Goal: Transaction & Acquisition: Purchase product/service

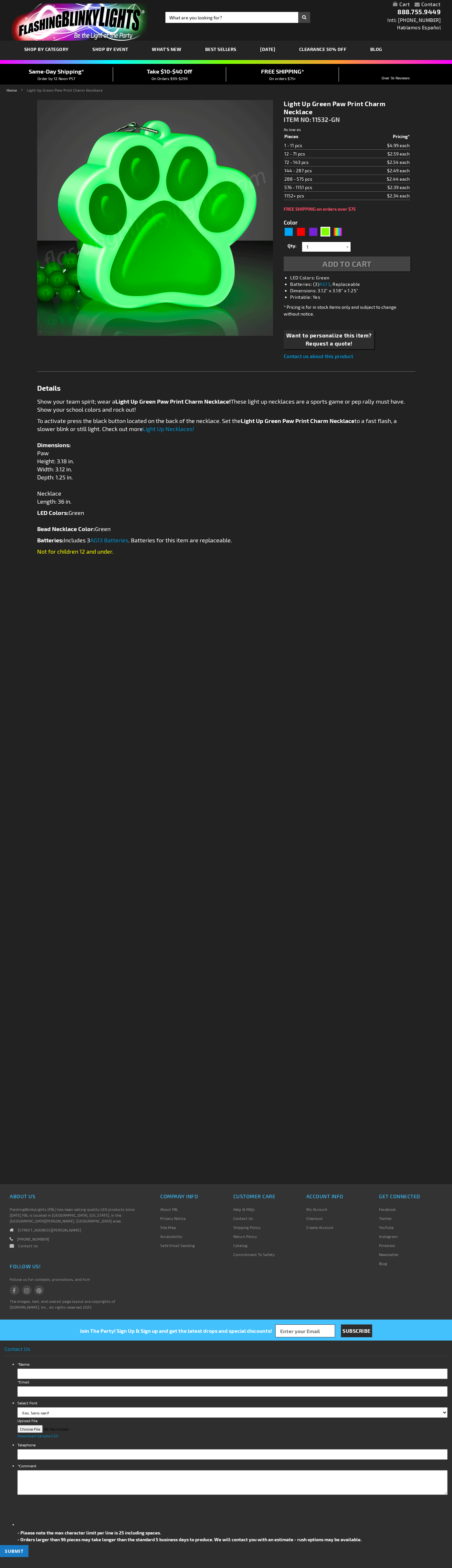
type input "5648"
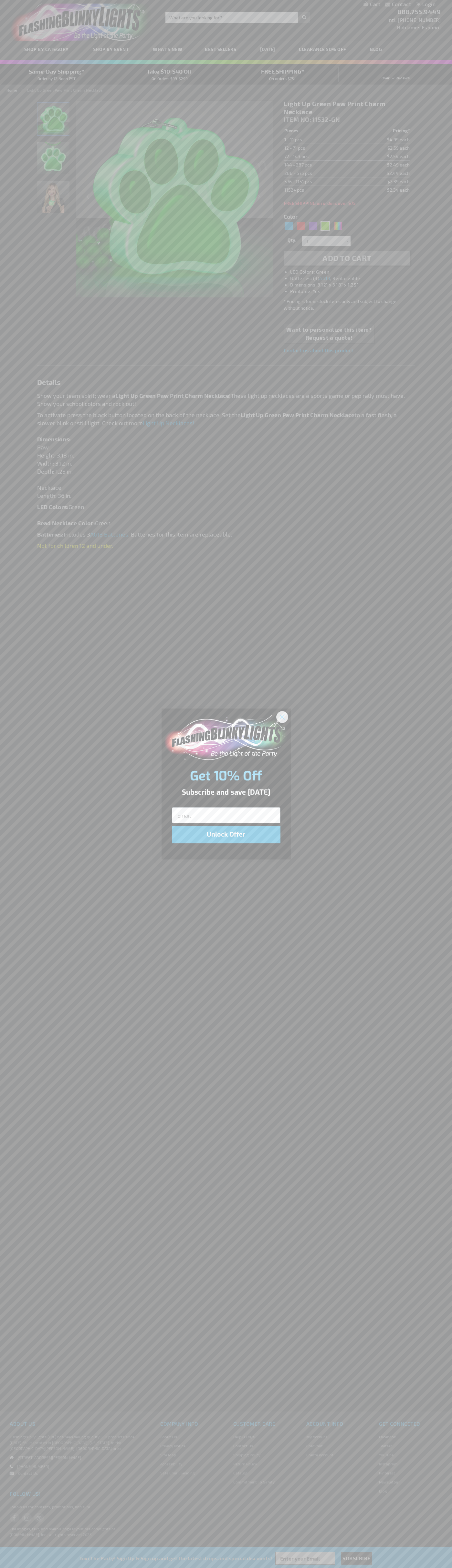
click at [282, 716] on icon "Close dialog" at bounding box center [281, 716] width 4 height 4
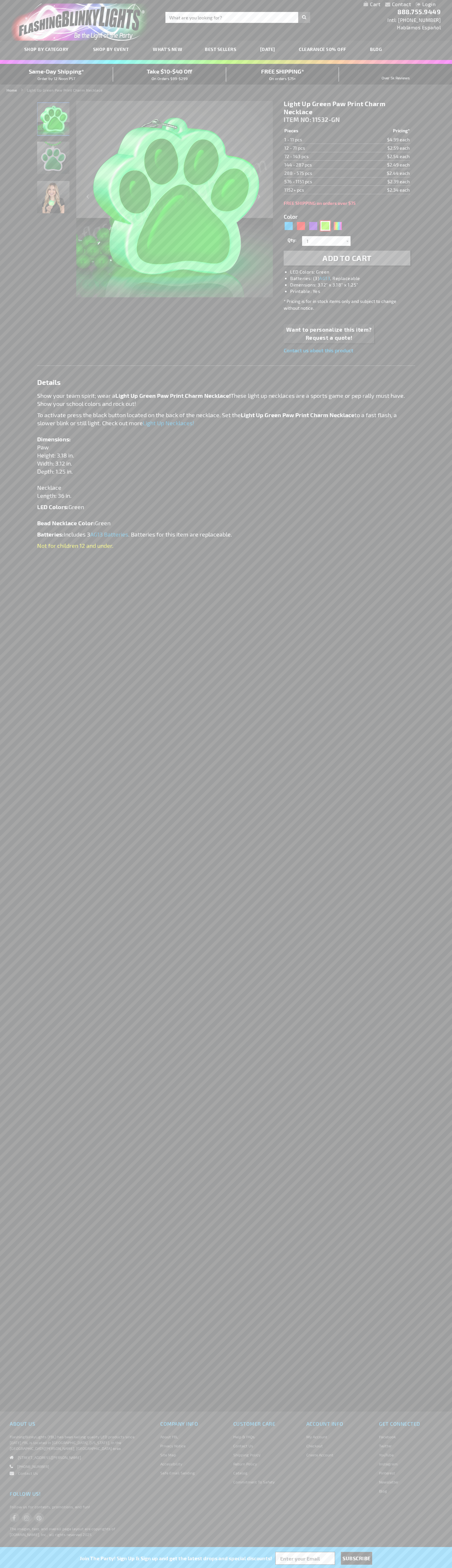
click at [325, 226] on div "Green" at bounding box center [325, 226] width 10 height 10
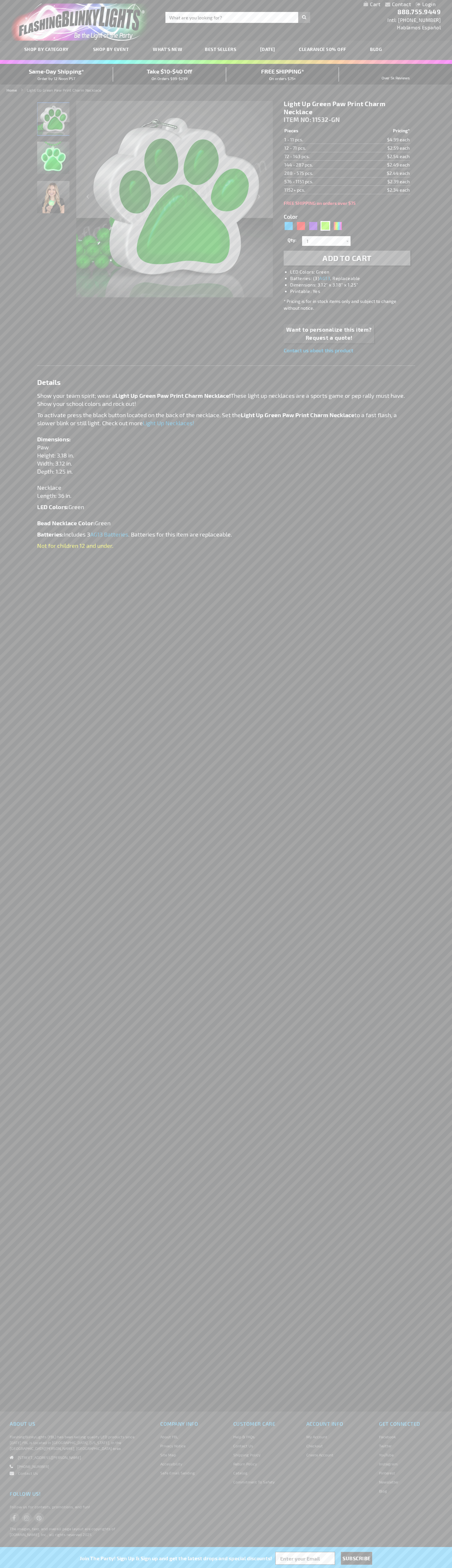
click at [347, 258] on span "Add to Cart" at bounding box center [347, 257] width 49 height 9
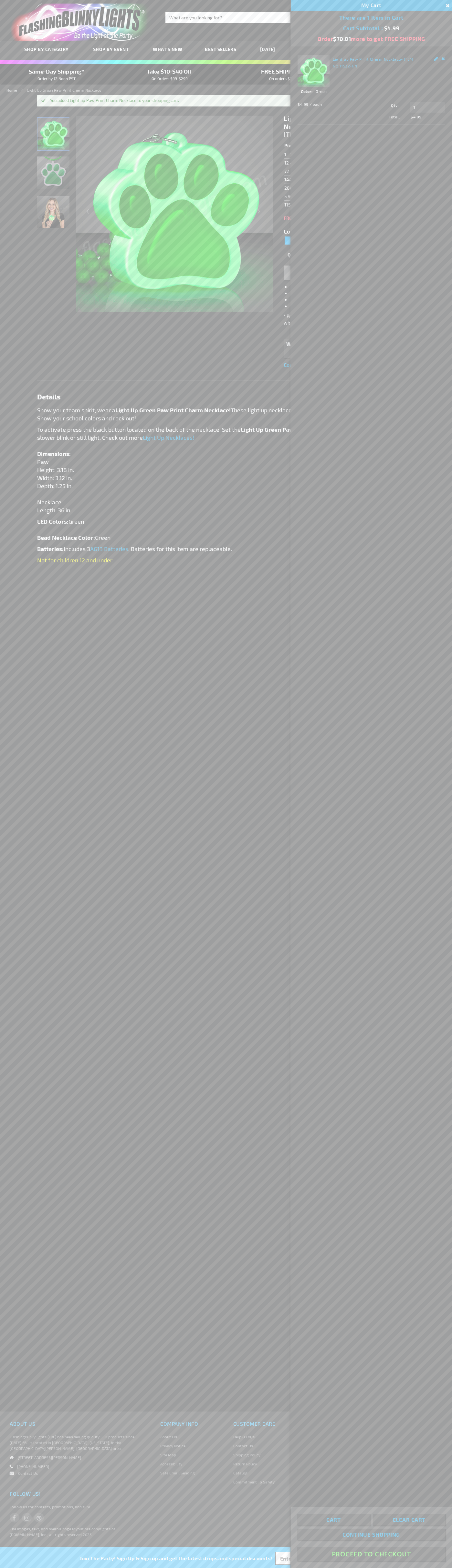
click at [371, 1554] on button "Proceed To Checkout" at bounding box center [371, 1554] width 148 height 15
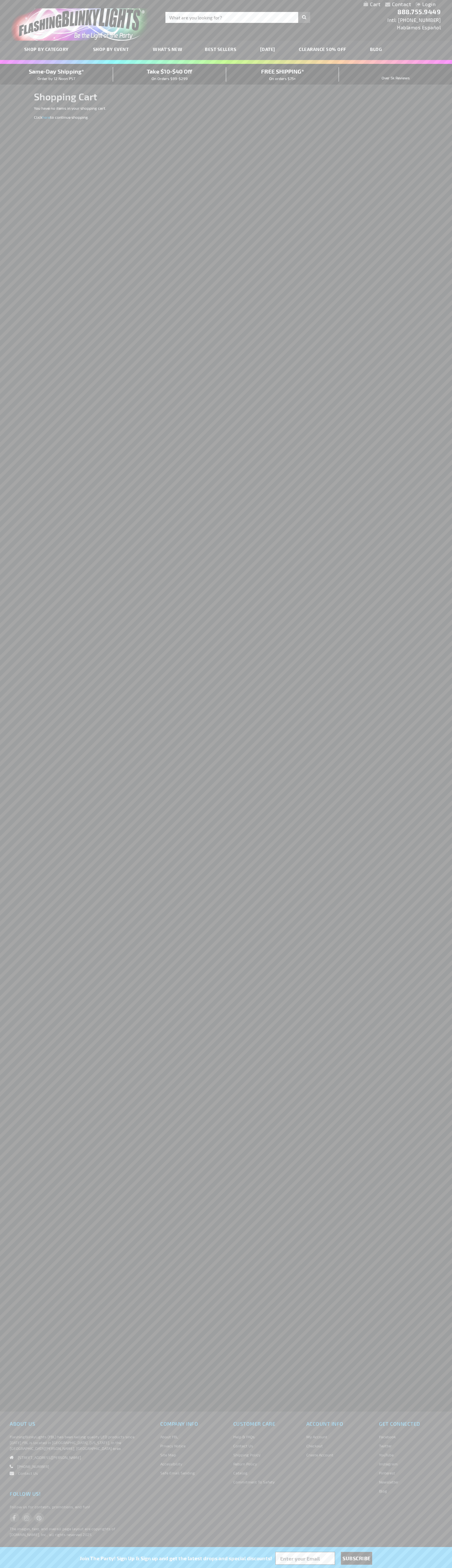
click at [57, 74] on span "Same-Day Shipping*" at bounding box center [56, 71] width 55 height 7
click at [429, 30] on div "888.755.9449 Intl: 818-753-8303 Hablamos Español" at bounding box center [416, 17] width 58 height 27
click at [426, 443] on div "Contact Compare Products Login Skip to Content My Cart My Cart Close You have n…" at bounding box center [226, 784] width 452 height 1568
click at [228, 1567] on html "The store will not work correctly when cookies are disabled. Contact Compare Pr…" at bounding box center [226, 784] width 452 height 1568
click at [9, 424] on div "Contact Compare Products Login Skip to Content My Cart My Cart Close You have n…" at bounding box center [226, 784] width 452 height 1568
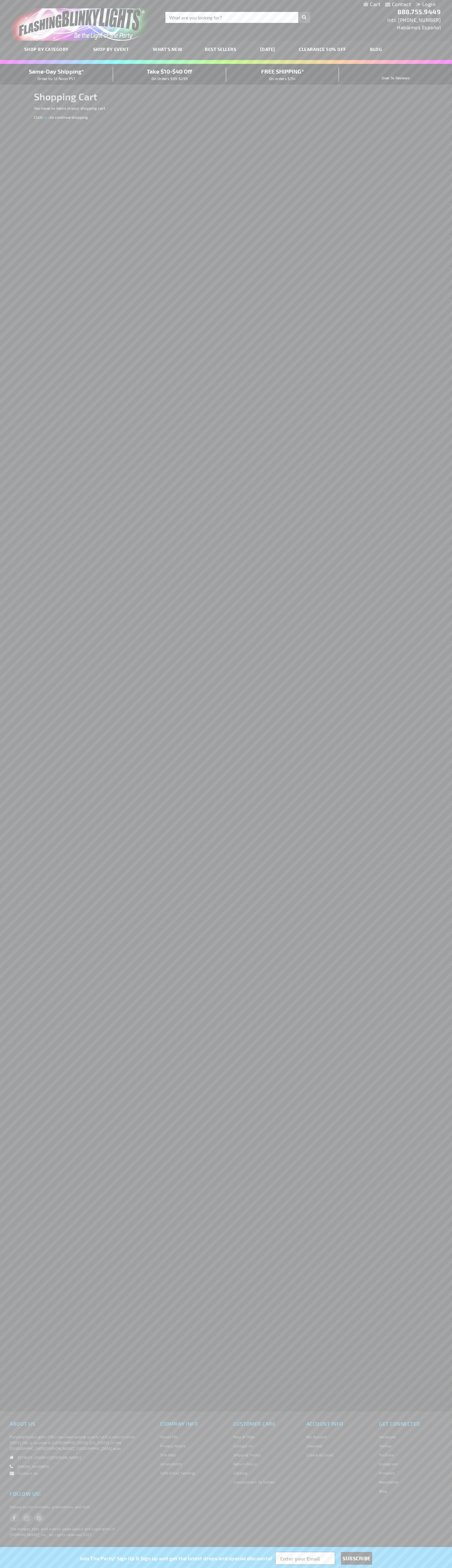
click at [57, 74] on span "Same-Day Shipping*" at bounding box center [56, 71] width 55 height 7
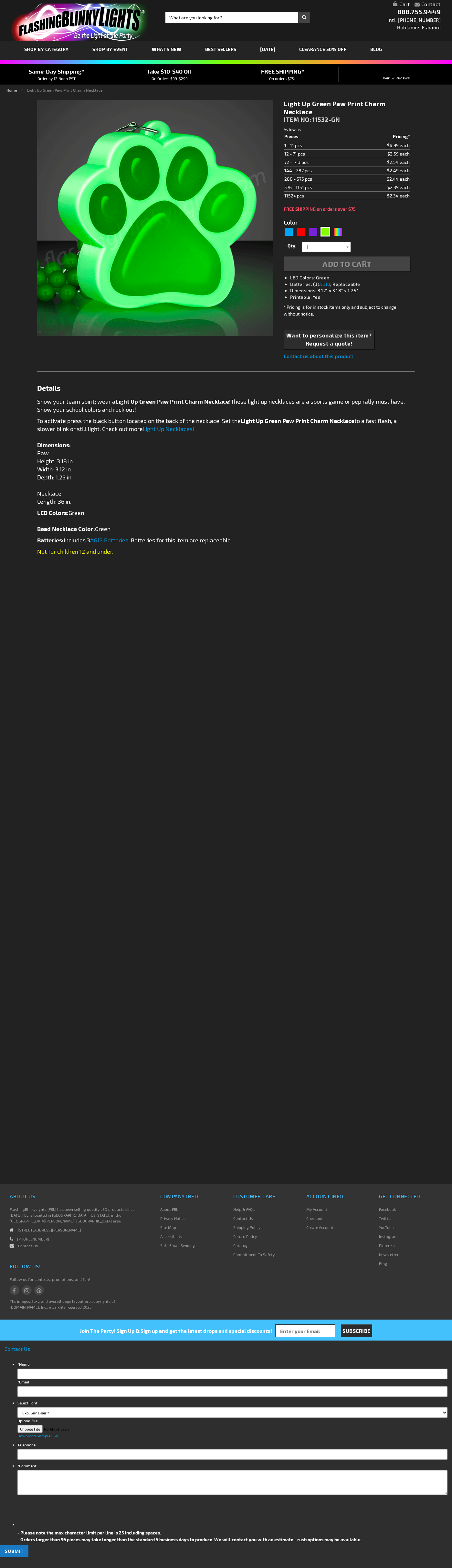
type input "5648"
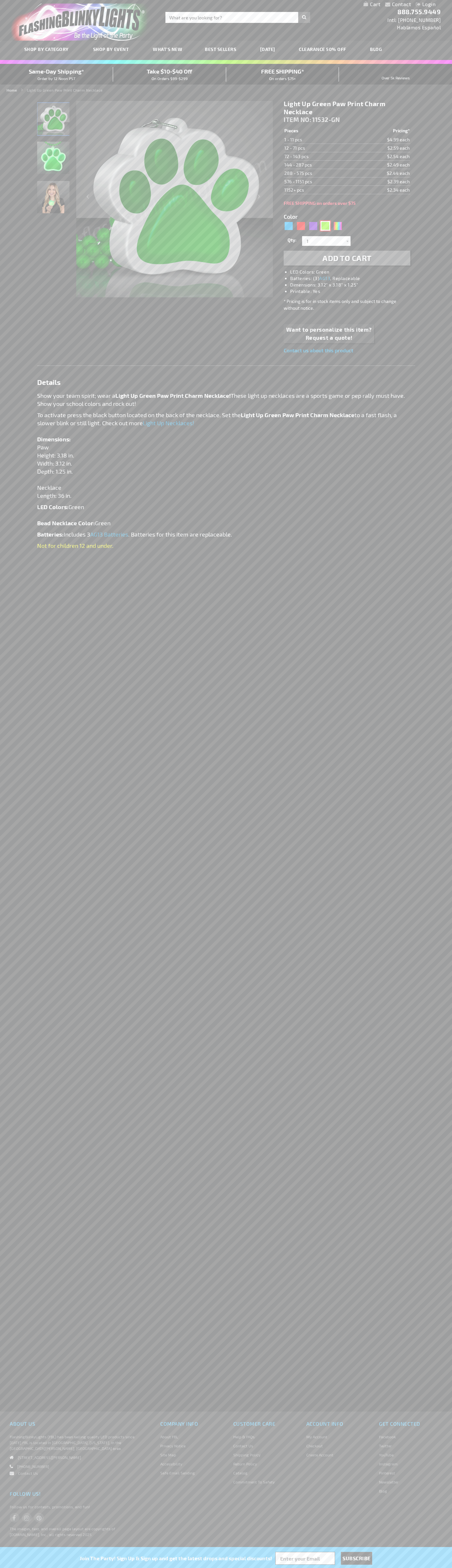
click at [325, 226] on div "Green" at bounding box center [325, 226] width 10 height 10
click at [298, 120] on span "ITEM NO:" at bounding box center [297, 119] width 27 height 7
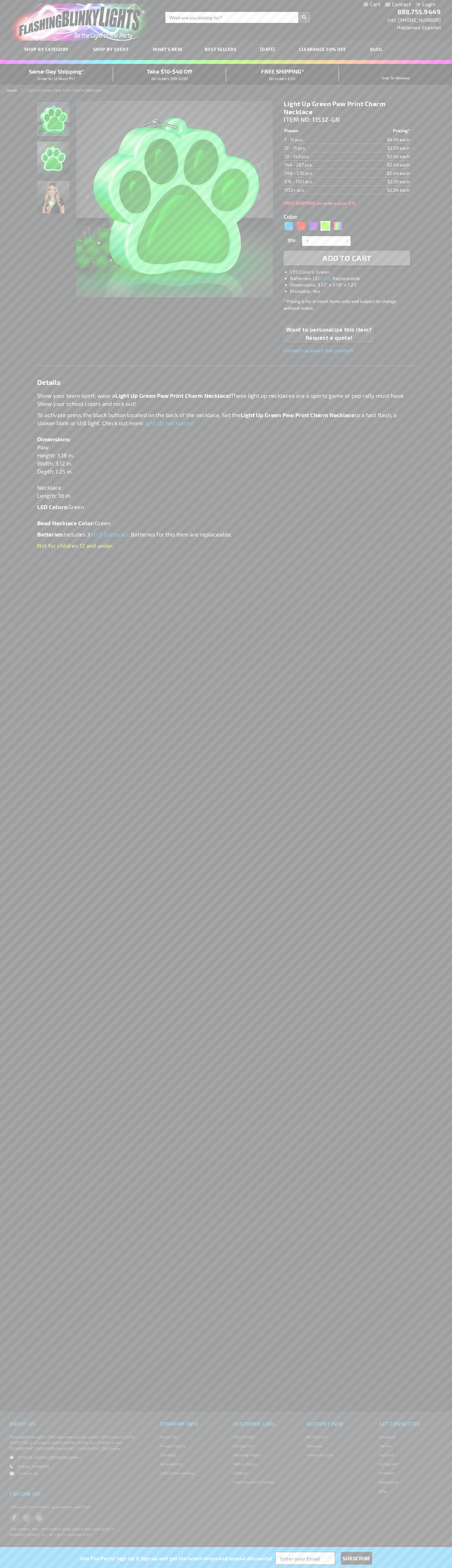
click at [319, 140] on td "1 - 11 pcs." at bounding box center [318, 140] width 70 height 9
click at [319, 148] on td "12 - 71 pcs." at bounding box center [318, 148] width 70 height 9
click at [319, 156] on td "72 - 143 pcs." at bounding box center [318, 156] width 70 height 9
click at [319, 165] on td "144 - 287 pcs." at bounding box center [318, 165] width 70 height 9
click at [319, 173] on td "288 - 575 pcs." at bounding box center [318, 173] width 70 height 9
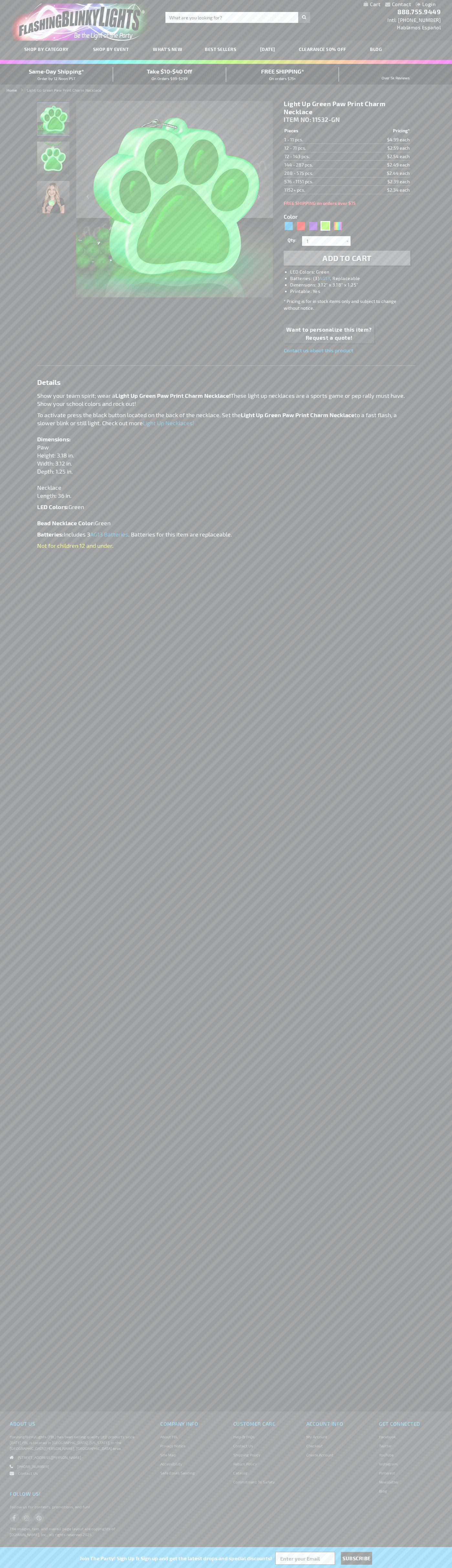
click at [319, 181] on td "576 - 1151 pcs." at bounding box center [318, 182] width 70 height 9
click at [319, 190] on td "1152+ pcs." at bounding box center [318, 190] width 70 height 9
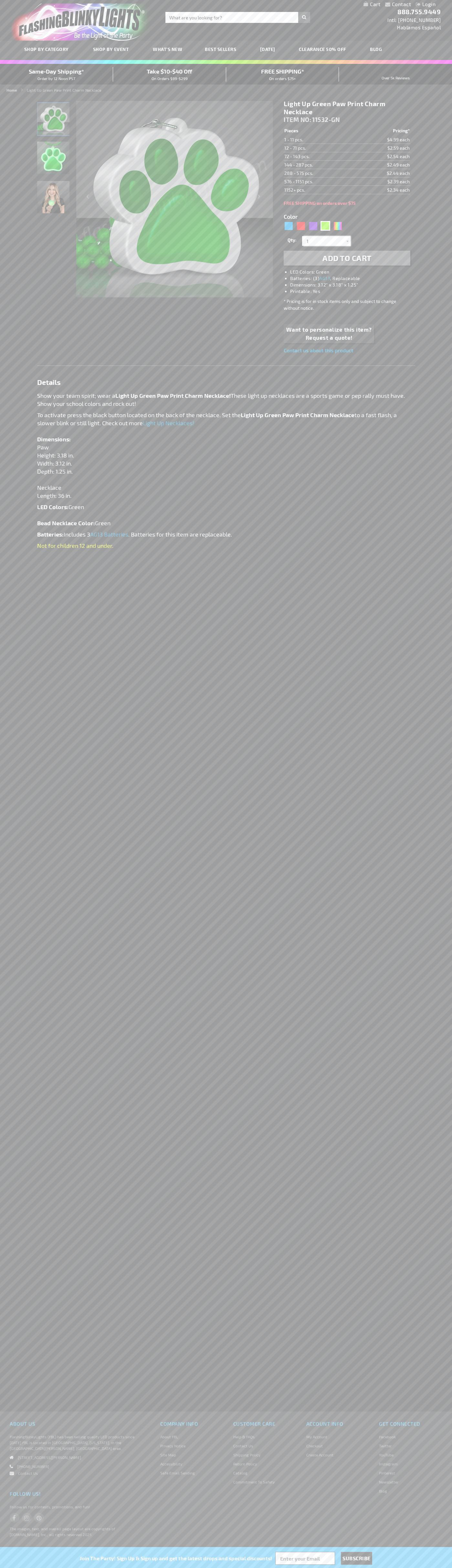
click at [327, 241] on input "1" at bounding box center [327, 241] width 47 height 10
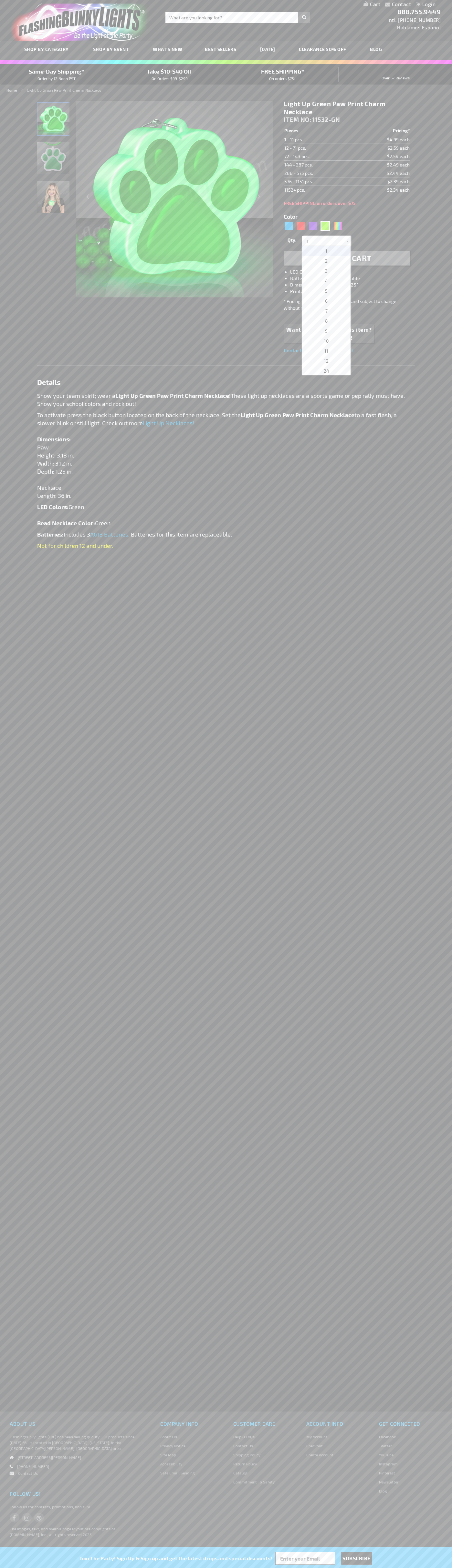
scroll to position [1861, 0]
click at [324, 310] on span "2184" at bounding box center [326, 310] width 10 height 5
type input "2184"
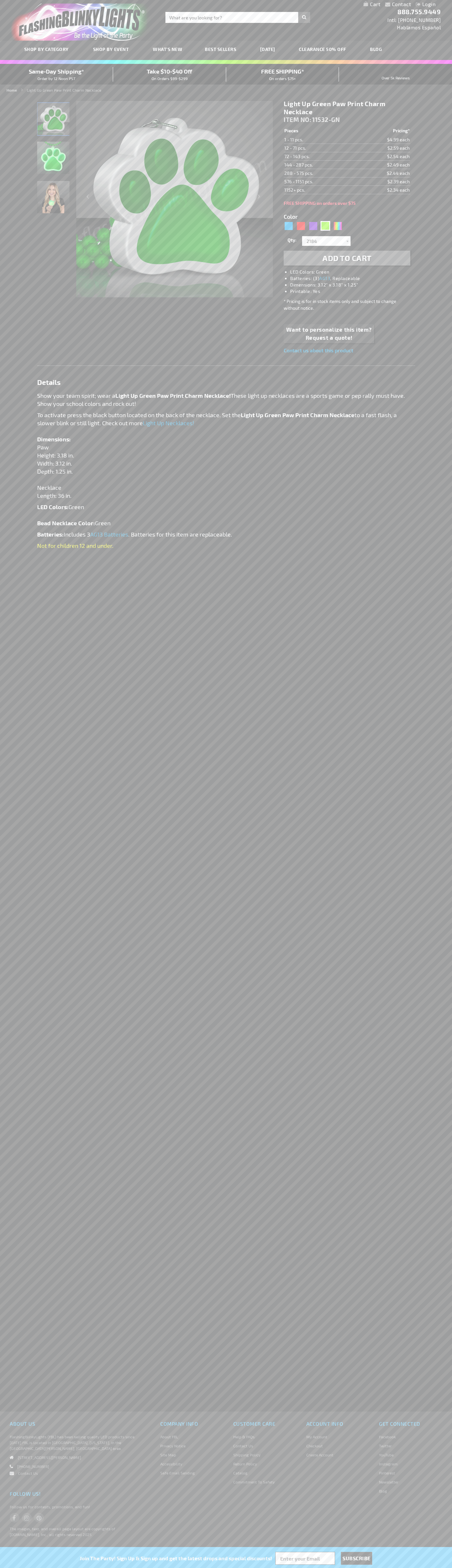
click at [347, 258] on span "Add to Cart" at bounding box center [347, 257] width 49 height 9
